Goal: Find specific page/section

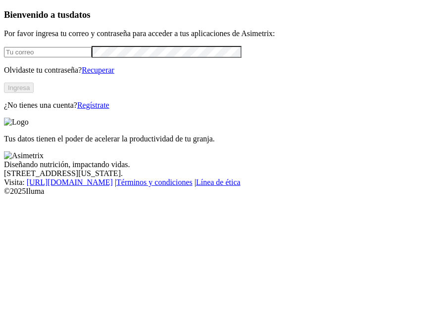
type input "[PERSON_NAME][EMAIL_ADDRESS][PERSON_NAME][DOMAIN_NAME]"
click at [34, 93] on button "Ingresa" at bounding box center [19, 88] width 30 height 10
